Goal: Task Accomplishment & Management: Use online tool/utility

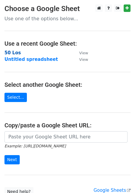
click at [16, 53] on strong "50 Los" at bounding box center [12, 52] width 16 height 5
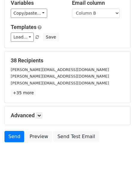
scroll to position [62, 0]
click at [25, 94] on link "+35 more" at bounding box center [23, 92] width 25 height 7
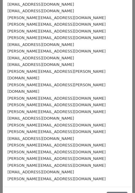
scroll to position [116, 0]
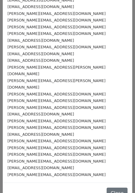
click at [110, 77] on div "ryan.perkins@nealteam.com" at bounding box center [67, 83] width 120 height 13
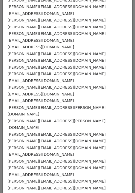
scroll to position [0, 0]
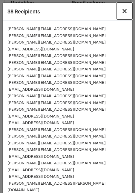
click at [125, 11] on span "×" at bounding box center [125, 11] width 6 height 8
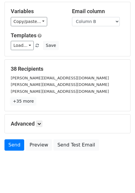
scroll to position [62, 0]
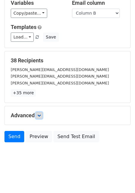
click at [40, 117] on icon at bounding box center [39, 116] width 4 height 4
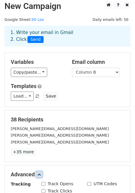
scroll to position [0, 0]
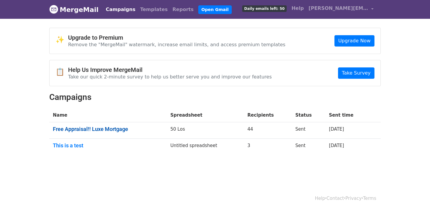
click at [107, 129] on link "Free Appraisal!! Luxe Mortgage" at bounding box center [108, 129] width 111 height 7
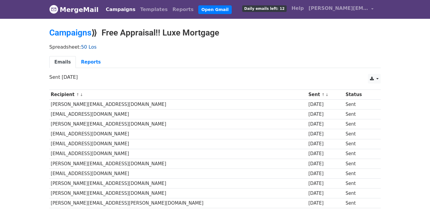
click at [86, 47] on link "50 Los" at bounding box center [89, 47] width 16 height 6
